Goal: Transaction & Acquisition: Purchase product/service

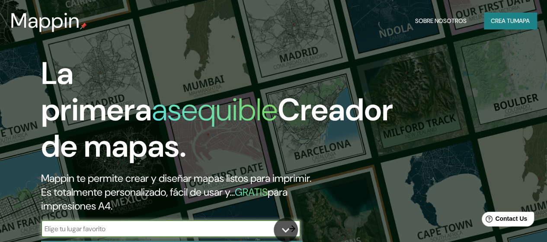
click at [498, 23] on font "Crea tu" at bounding box center [501, 21] width 23 height 8
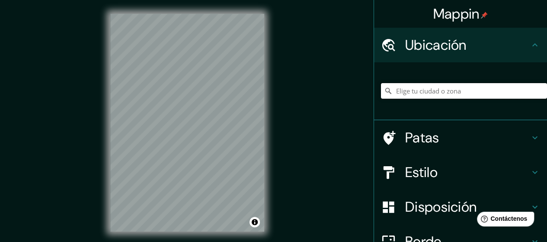
click at [442, 90] on input "Elige tu ciudad o zona" at bounding box center [464, 91] width 166 height 16
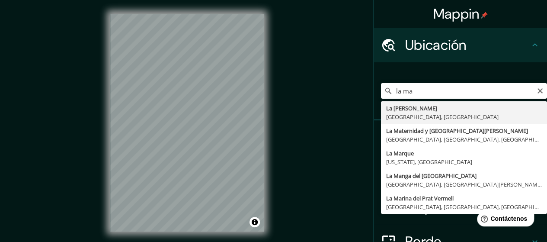
type input "La [PERSON_NAME], [GEOGRAPHIC_DATA], [GEOGRAPHIC_DATA]"
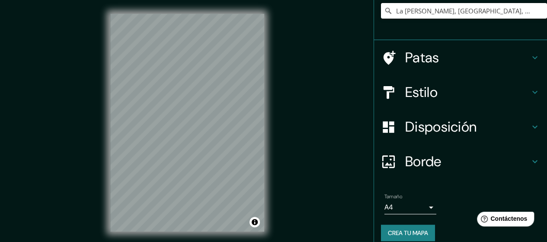
scroll to position [84, 0]
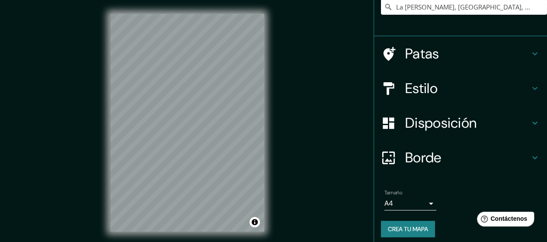
click at [521, 156] on h4 "Borde" at bounding box center [467, 157] width 124 height 17
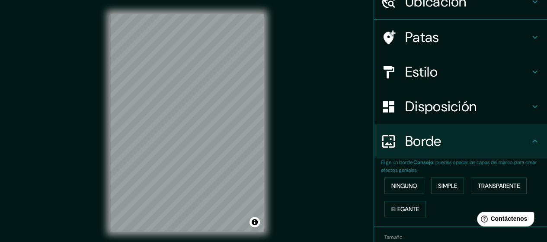
scroll to position [75, 0]
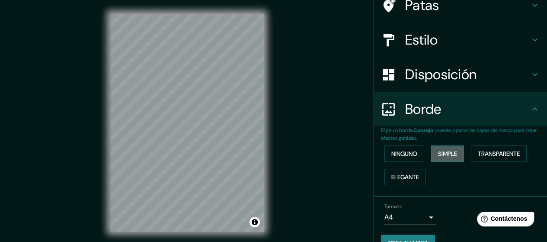
click at [451, 149] on font "Simple" at bounding box center [447, 153] width 19 height 8
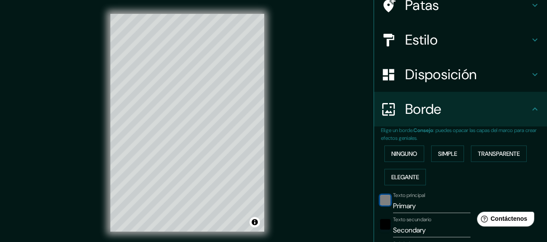
click at [380, 198] on div "negro" at bounding box center [385, 199] width 10 height 10
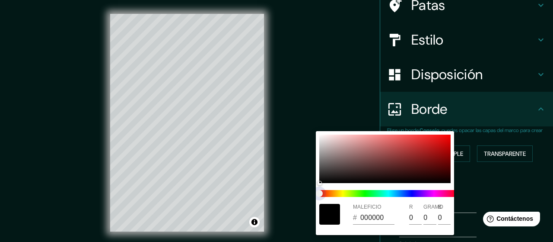
type input "142"
type input "28"
type input "142"
type input "28"
type input "142"
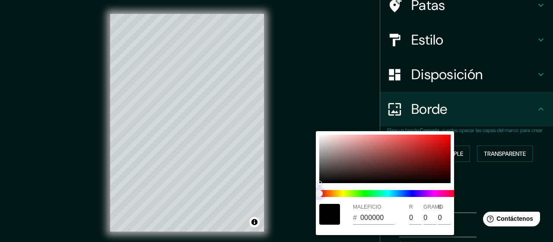
type input "28"
type input "142"
type input "28"
type input "142"
type input "28"
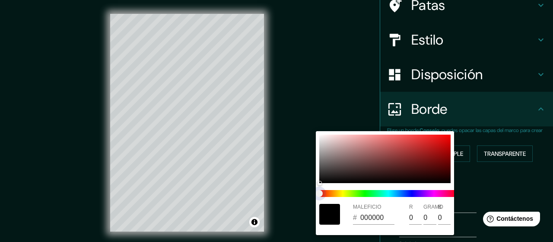
type input "142"
type input "28"
type input "142"
type input "28"
type input "142"
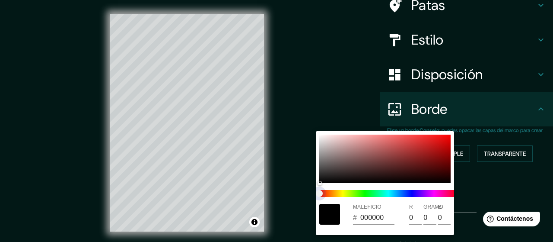
type input "28"
type input "142"
type input "28"
type input "142"
type input "28"
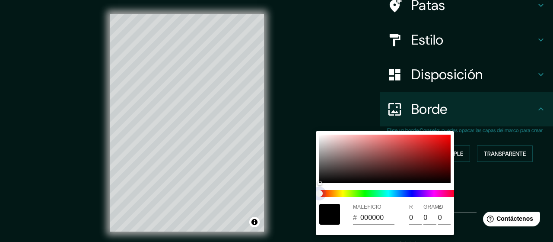
type input "142"
type input "28"
type input "142"
type input "28"
drag, startPoint x: 322, startPoint y: 188, endPoint x: 391, endPoint y: 187, distance: 68.7
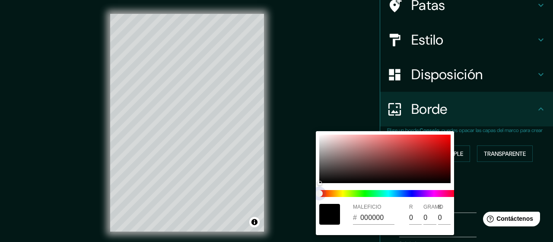
click at [391, 187] on div at bounding box center [388, 193] width 145 height 14
click at [316, 102] on div at bounding box center [276, 121] width 553 height 242
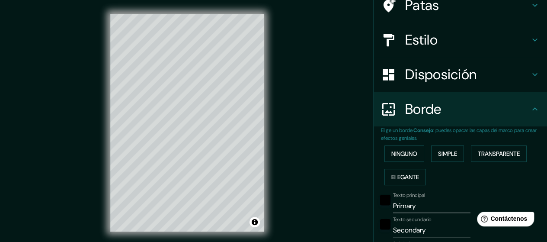
click at [443, 75] on font "Disposición" at bounding box center [440, 74] width 71 height 18
type input "142"
type input "28"
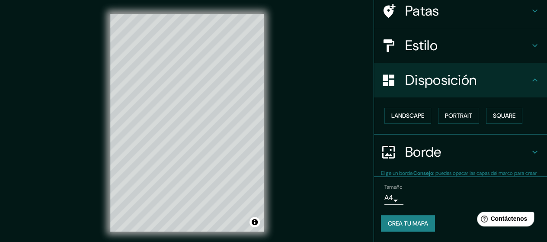
scroll to position [69, 0]
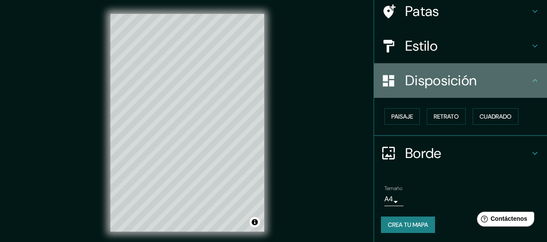
click at [443, 75] on font "Disposición" at bounding box center [440, 80] width 71 height 18
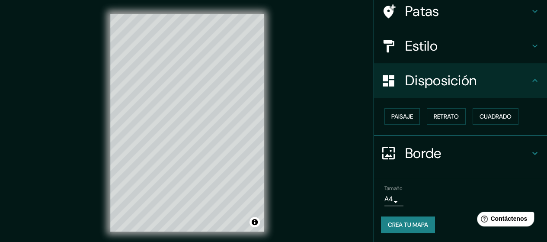
click at [489, 52] on h4 "Estilo" at bounding box center [467, 45] width 124 height 17
type input "142"
type input "28"
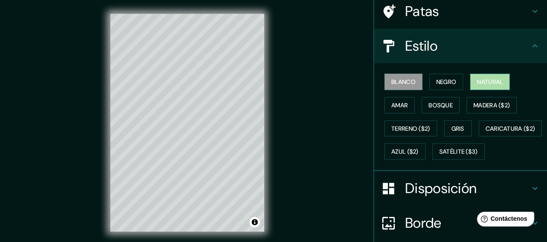
click at [486, 79] on font "Natural" at bounding box center [490, 82] width 26 height 8
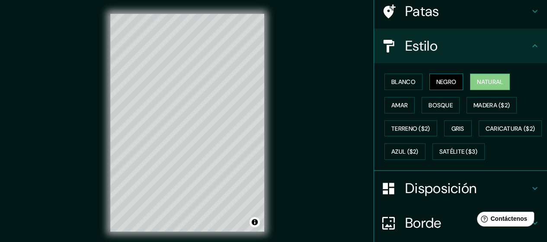
click at [443, 83] on font "Negro" at bounding box center [446, 82] width 20 height 8
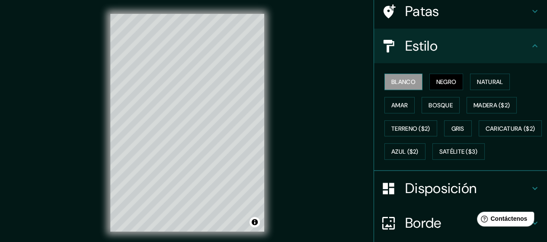
click at [399, 83] on font "Blanco" at bounding box center [403, 82] width 24 height 8
click at [401, 125] on font "Terreno ($2)" at bounding box center [410, 128] width 39 height 8
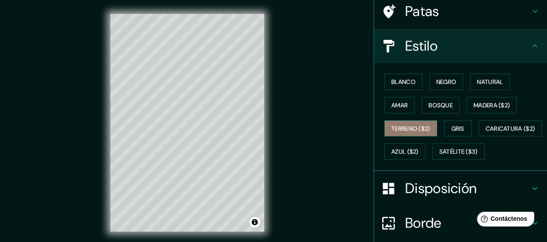
click at [401, 125] on font "Terreno ($2)" at bounding box center [410, 128] width 39 height 8
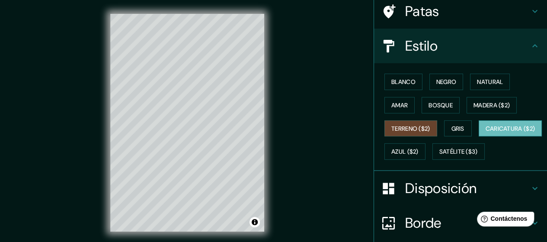
click at [478, 137] on button "Caricatura ($2)" at bounding box center [510, 128] width 64 height 16
click at [405, 126] on font "Terreno ($2)" at bounding box center [410, 128] width 39 height 8
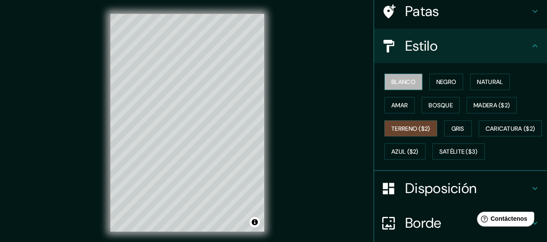
click at [397, 84] on font "Blanco" at bounding box center [403, 82] width 24 height 8
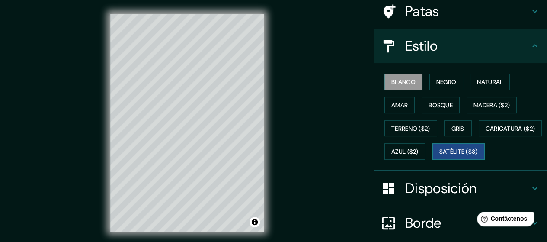
click at [439, 156] on font "Satélite ($3)" at bounding box center [458, 152] width 38 height 8
click at [394, 78] on font "Blanco" at bounding box center [403, 82] width 24 height 8
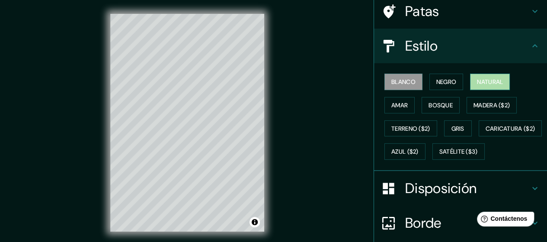
click at [478, 79] on font "Natural" at bounding box center [490, 82] width 26 height 8
click at [399, 78] on font "Blanco" at bounding box center [403, 82] width 24 height 8
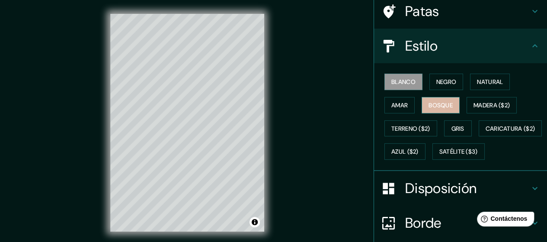
click at [428, 102] on font "Bosque" at bounding box center [440, 105] width 24 height 8
click at [391, 82] on font "Blanco" at bounding box center [403, 82] width 24 height 8
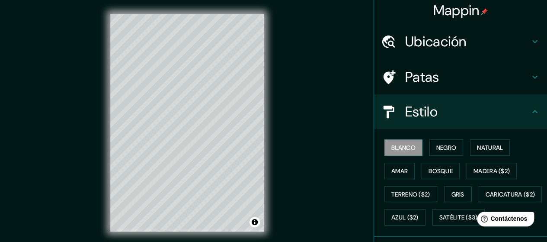
scroll to position [0, 0]
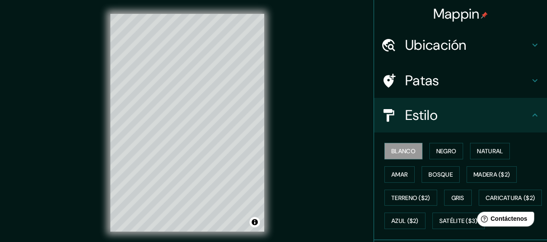
click at [529, 42] on icon at bounding box center [534, 45] width 10 height 10
type input "142"
type input "28"
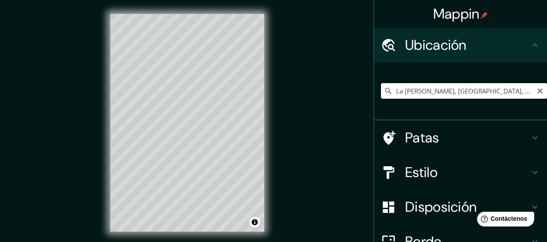
click at [525, 91] on input "La [PERSON_NAME], [GEOGRAPHIC_DATA], [GEOGRAPHIC_DATA]" at bounding box center [464, 91] width 166 height 16
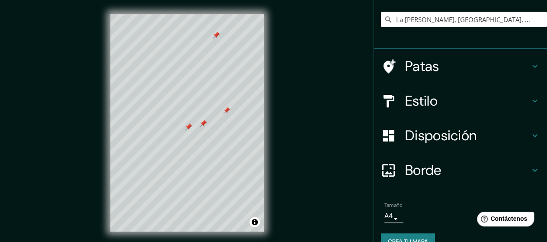
scroll to position [89, 0]
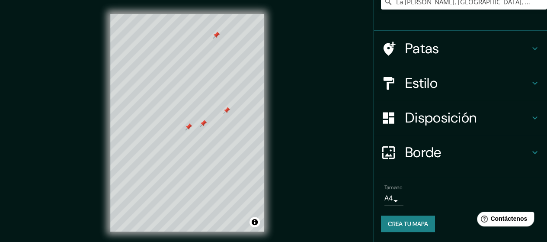
click at [399, 224] on font "Crea tu mapa" at bounding box center [408, 223] width 40 height 8
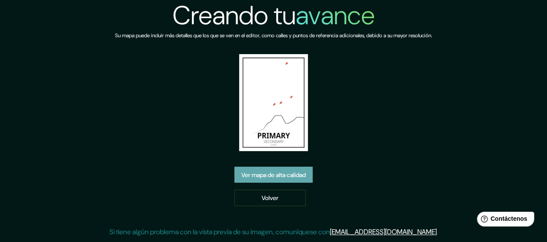
click at [289, 172] on font "Ver mapa de alta calidad" at bounding box center [273, 175] width 64 height 8
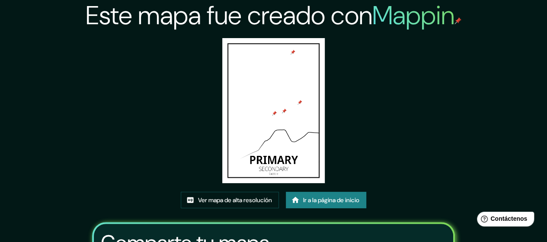
click at [269, 108] on img at bounding box center [273, 110] width 102 height 145
